Goal: Register for event/course

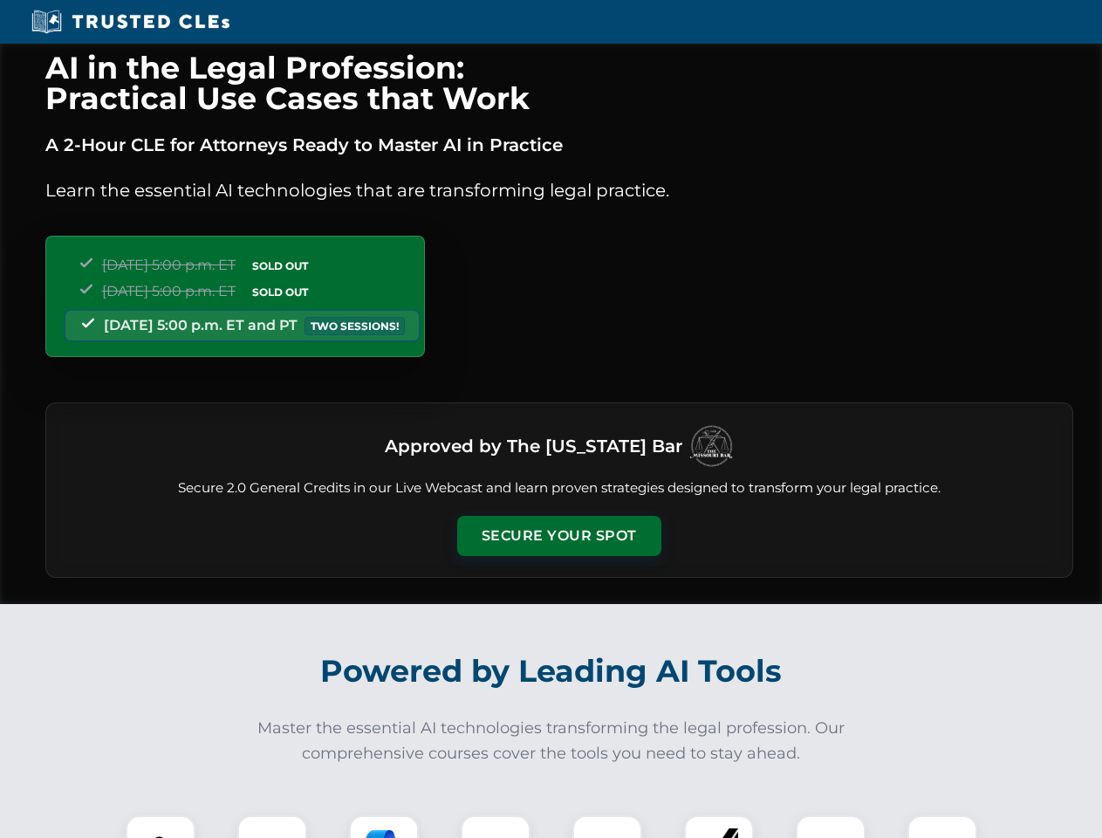
click at [558, 536] on button "Secure Your Spot" at bounding box center [559, 536] width 204 height 40
click at [161, 826] on img at bounding box center [160, 849] width 51 height 51
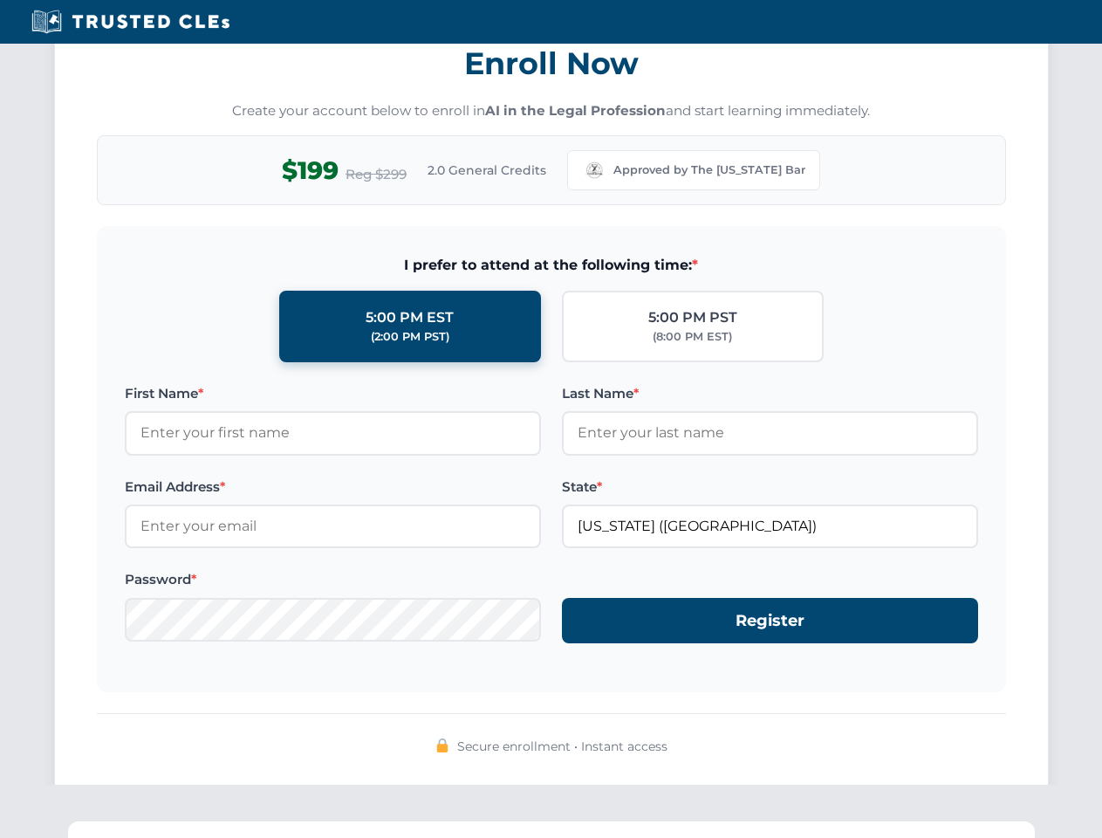
scroll to position [1713, 0]
